Goal: Navigation & Orientation: Find specific page/section

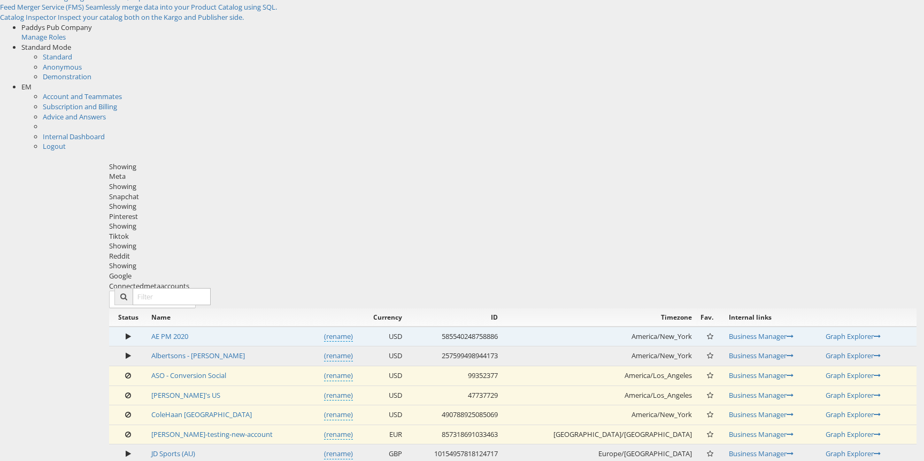
scroll to position [518, 0]
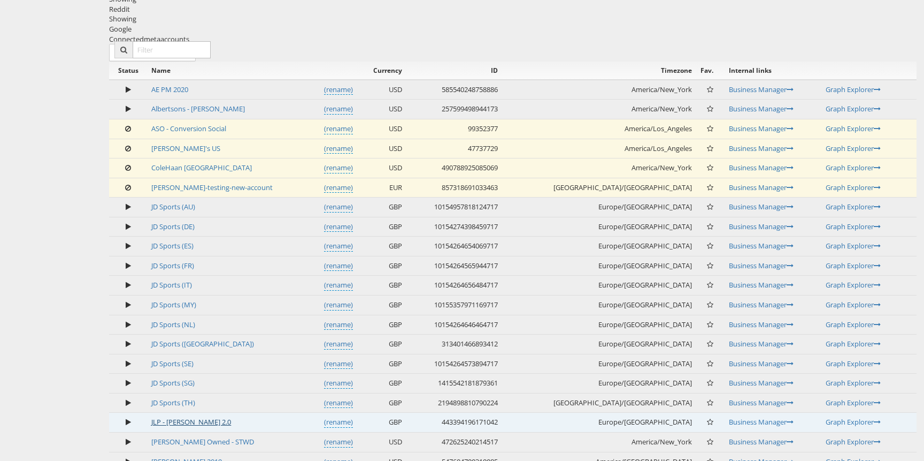
scroll to position [499, 0]
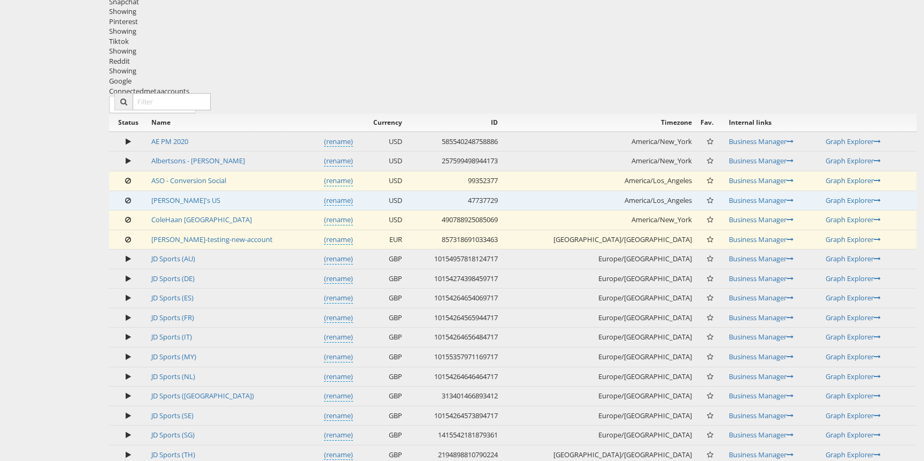
scroll to position [518, 0]
